Goal: Check status: Check status

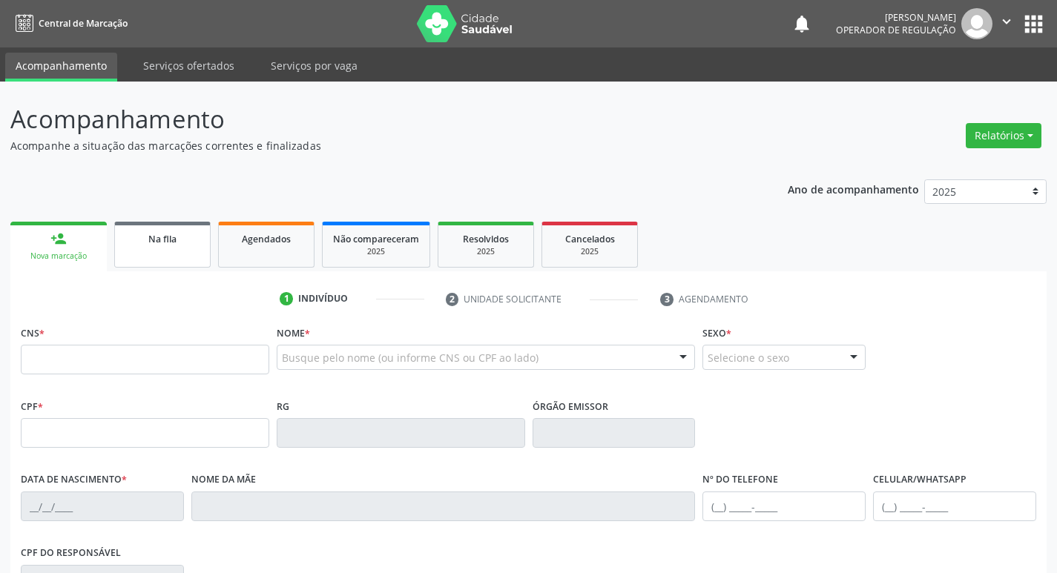
click at [174, 249] on link "Na fila" at bounding box center [162, 245] width 96 height 46
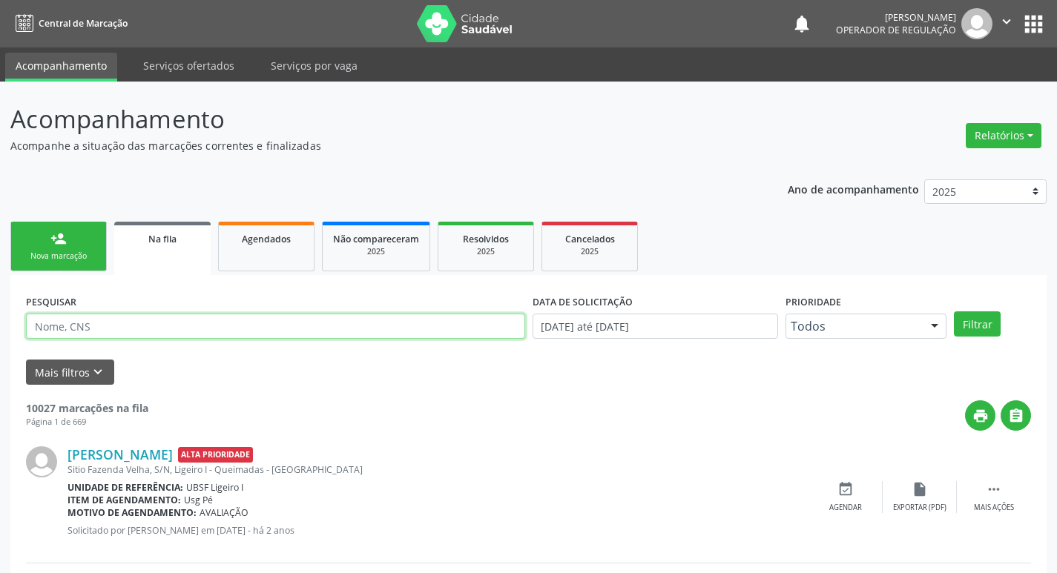
click at [191, 327] on input "text" at bounding box center [275, 326] width 499 height 25
paste input "701 0008 8811 7895"
click at [954, 311] on button "Filtrar" at bounding box center [977, 323] width 47 height 25
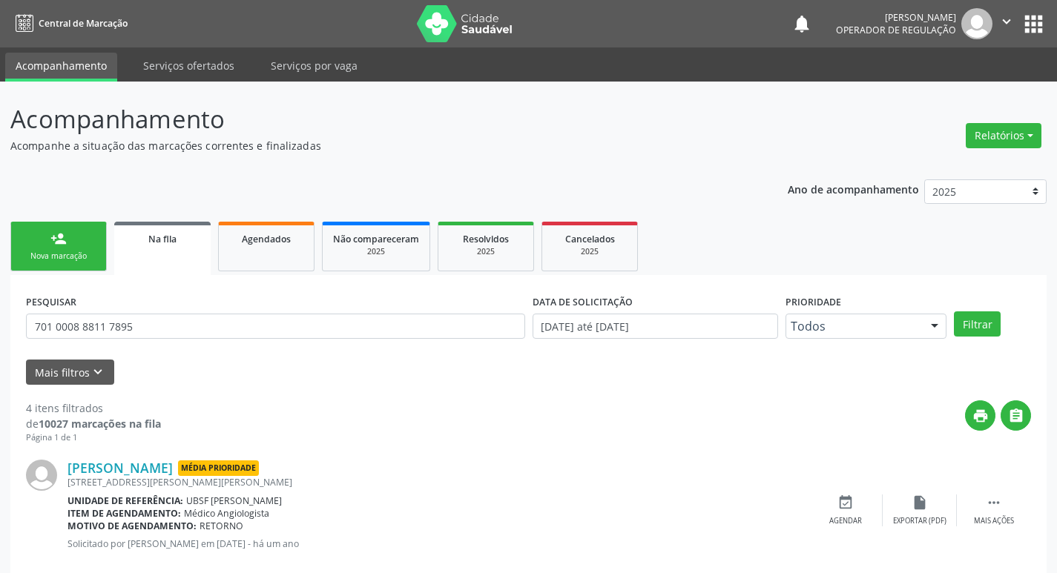
scroll to position [428, 0]
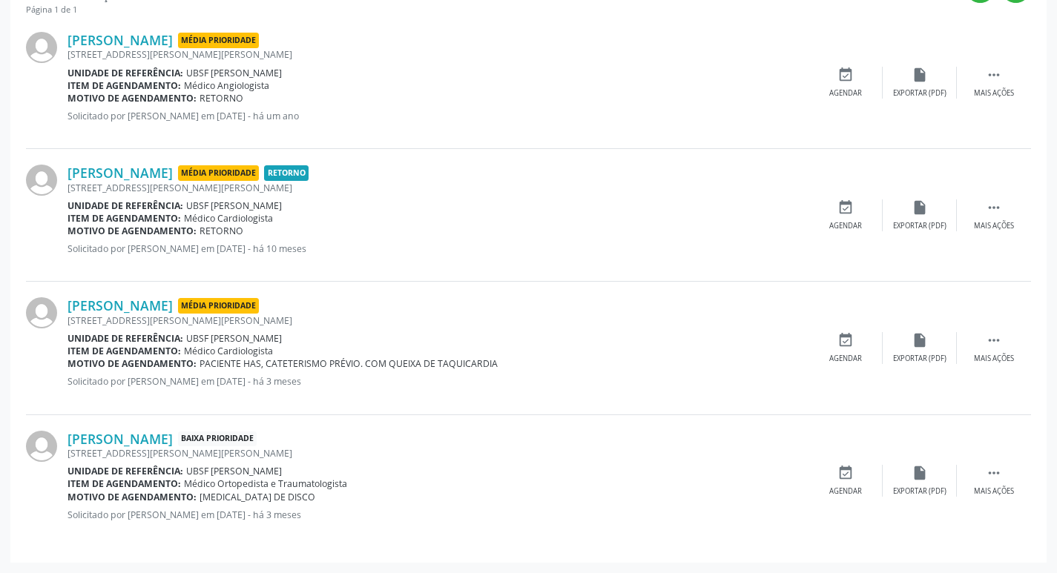
click at [303, 537] on div "[PERSON_NAME] Baixa Prioridade [STREET_ADDRESS][PERSON_NAME][PERSON_NAME] Unida…" at bounding box center [528, 481] width 1005 height 132
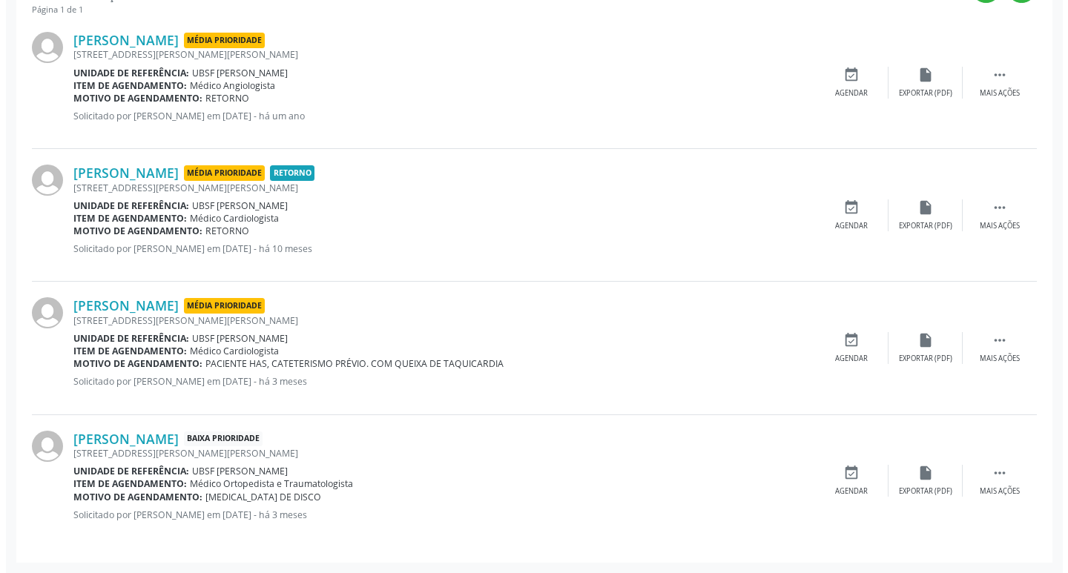
scroll to position [0, 0]
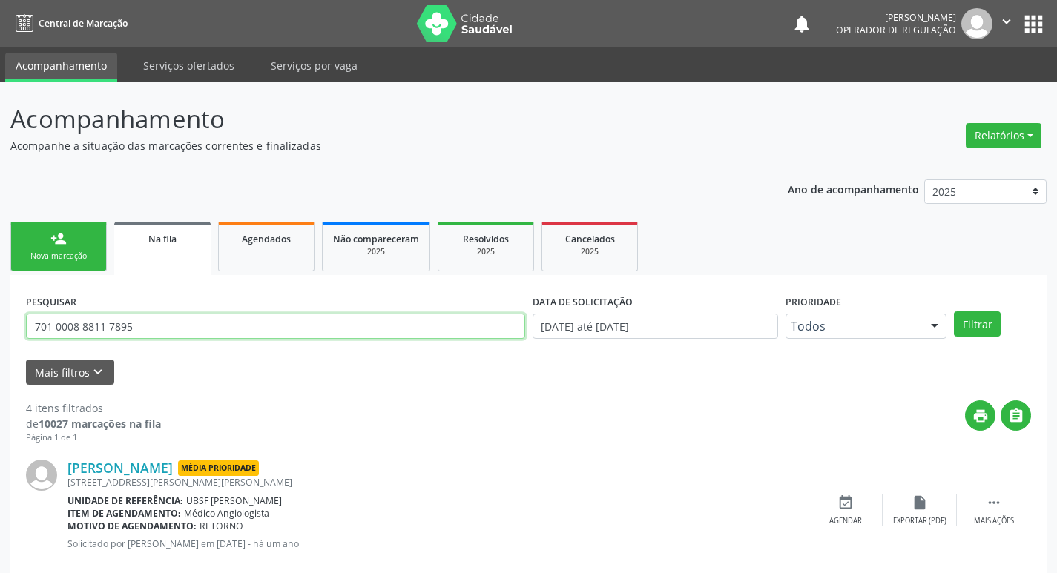
click at [184, 331] on input "701 0008 8811 7895" at bounding box center [275, 326] width 499 height 25
type input "700502370016558"
click at [954, 311] on button "Filtrar" at bounding box center [977, 323] width 47 height 25
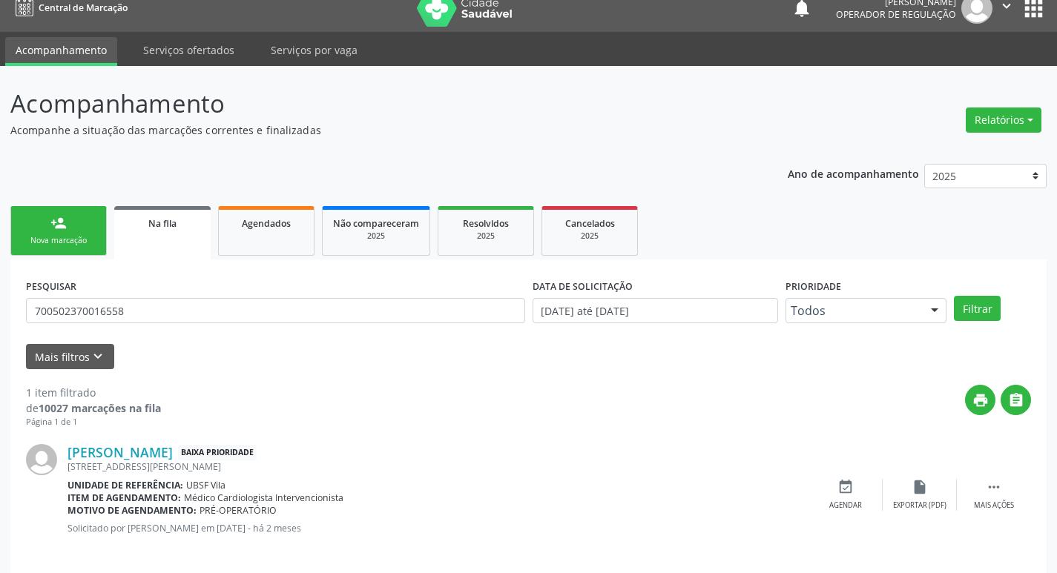
scroll to position [29, 0]
